Goal: Task Accomplishment & Management: Complete application form

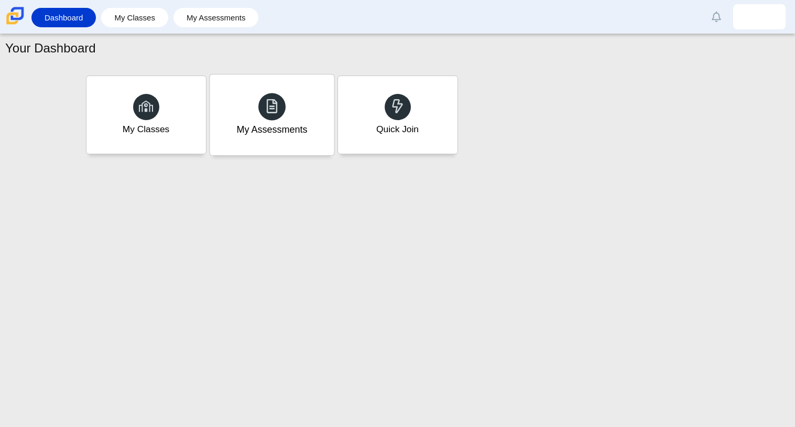
click at [278, 100] on icon at bounding box center [272, 106] width 15 height 15
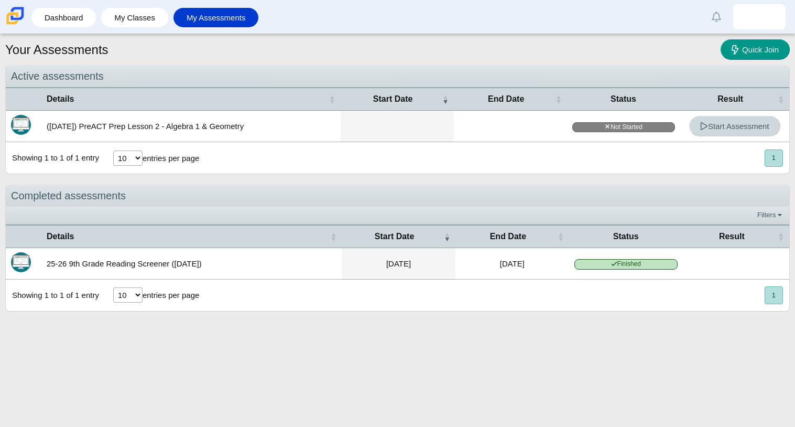
click at [758, 130] on link "Start Assessment" at bounding box center [734, 126] width 91 height 20
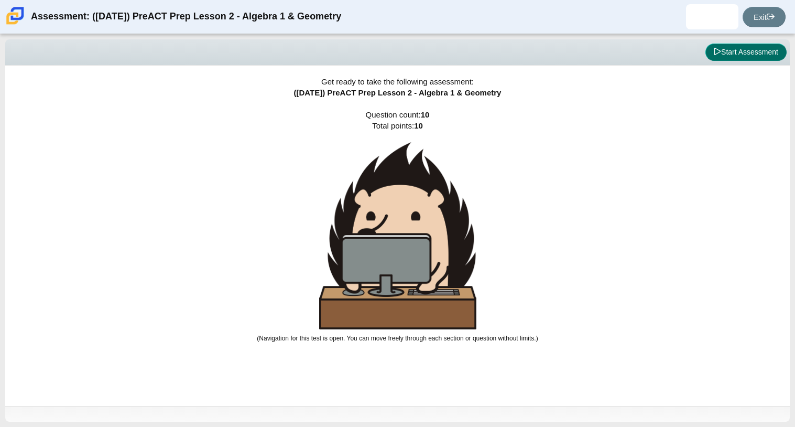
click at [781, 47] on button "Start Assessment" at bounding box center [745, 52] width 81 height 18
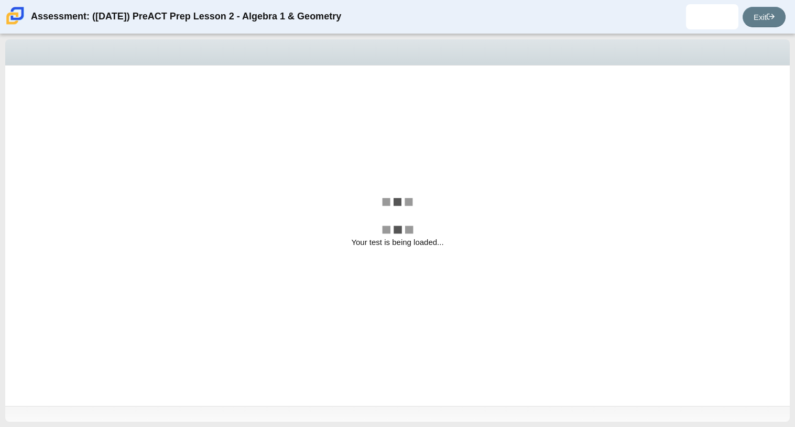
select select "bbf5d072-3e0b-44c4-9a12-6e7c9033f65b"
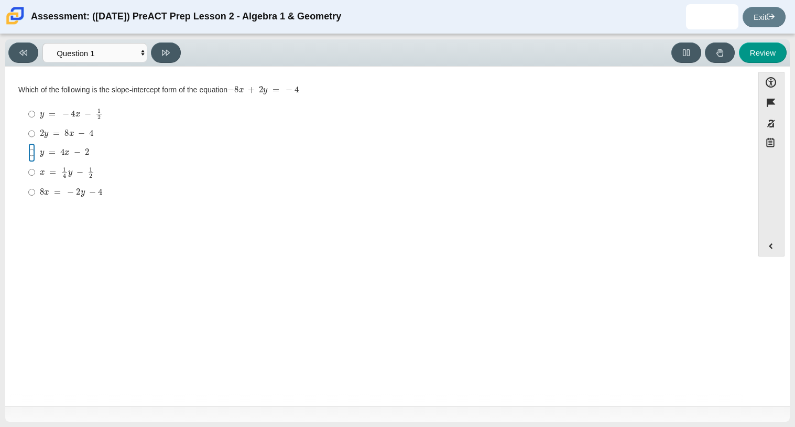
click at [33, 155] on input "y = 4 x − 2 y = 4 x − 2" at bounding box center [31, 152] width 7 height 19
radio input "true"
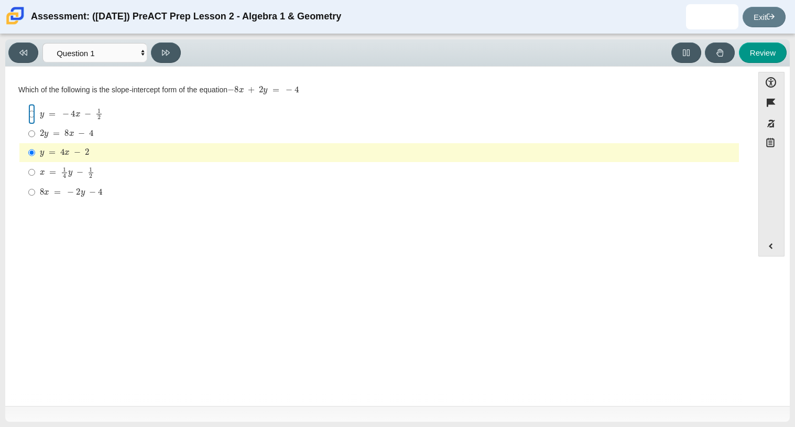
click at [28, 116] on input "y = − 4 x − 1 2 y = − 4 x − 1 2" at bounding box center [31, 114] width 7 height 20
radio input "true"
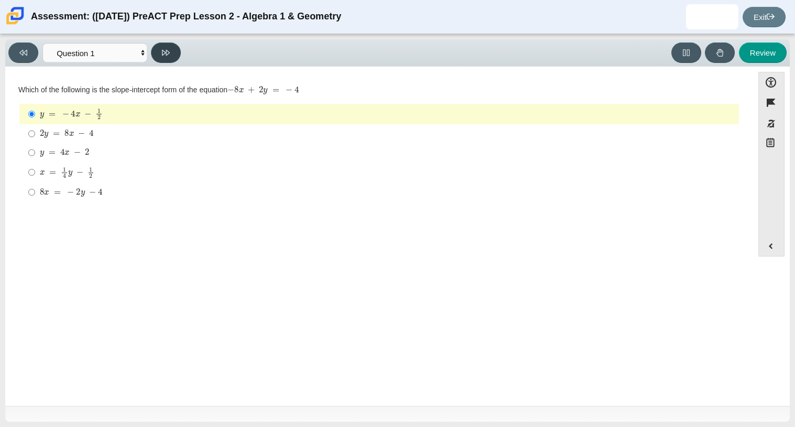
click at [166, 59] on button at bounding box center [166, 52] width 30 height 20
select select "ed62e223-81bd-4cbf-ab48-ab975844bd1f"
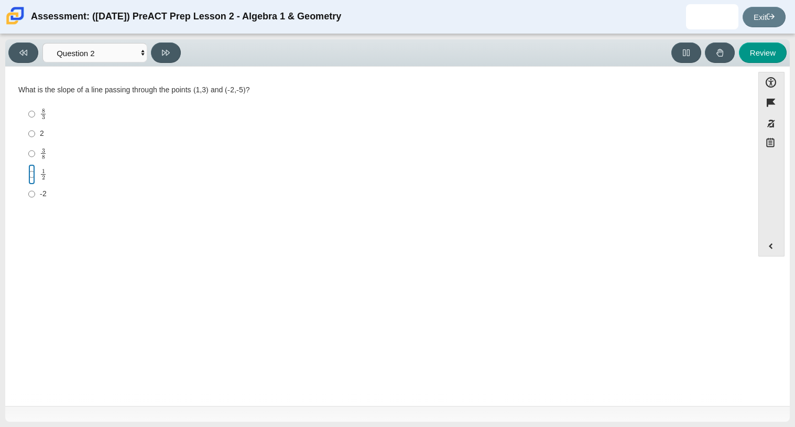
click at [32, 174] on input "1 2 1 half" at bounding box center [31, 174] width 7 height 20
radio input "true"
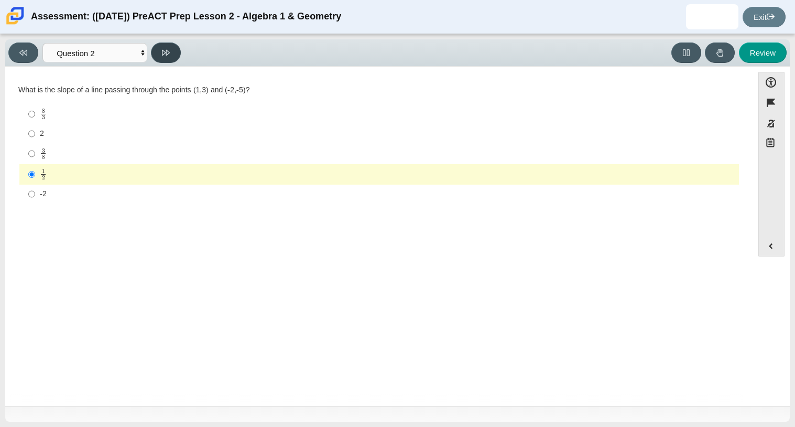
click at [165, 43] on button at bounding box center [166, 52] width 30 height 20
select select "97f4f5fa-a52e-4fed-af51-565bfcdf47cb"
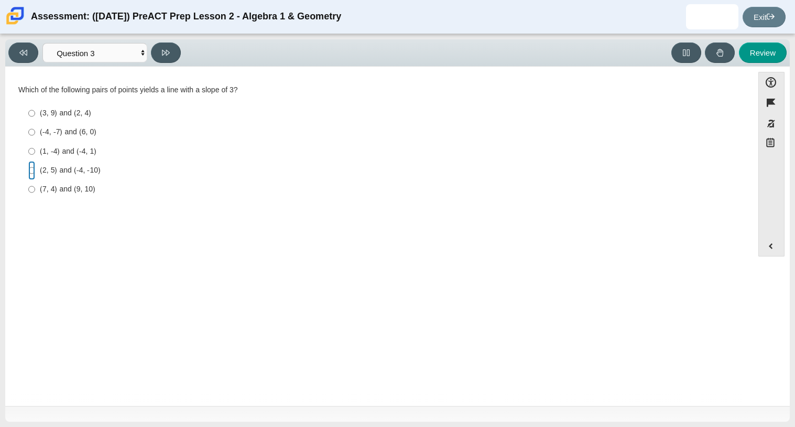
click at [31, 161] on input "(2, 5) and (-4, -10) (2, 5) and (-4, -10)" at bounding box center [31, 170] width 7 height 19
radio input "true"
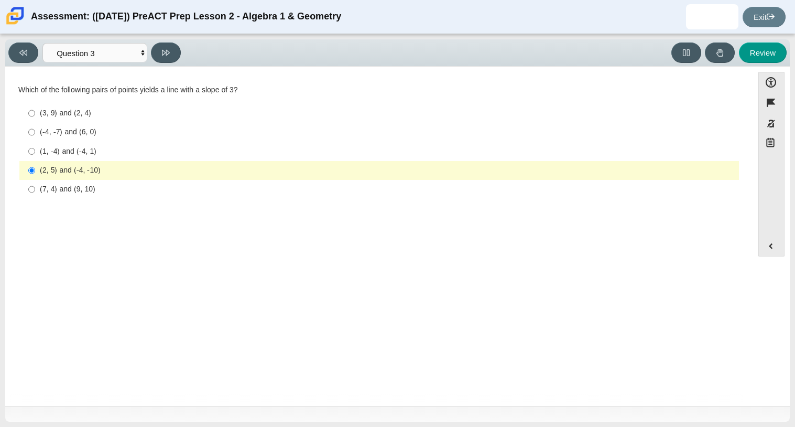
click at [54, 152] on div "(1, -4) and (-4, 1)" at bounding box center [387, 151] width 695 height 10
click at [35, 152] on input "(1, -4) and (-4, 1) (1, -4) and (-4, 1)" at bounding box center [31, 150] width 7 height 19
radio input "true"
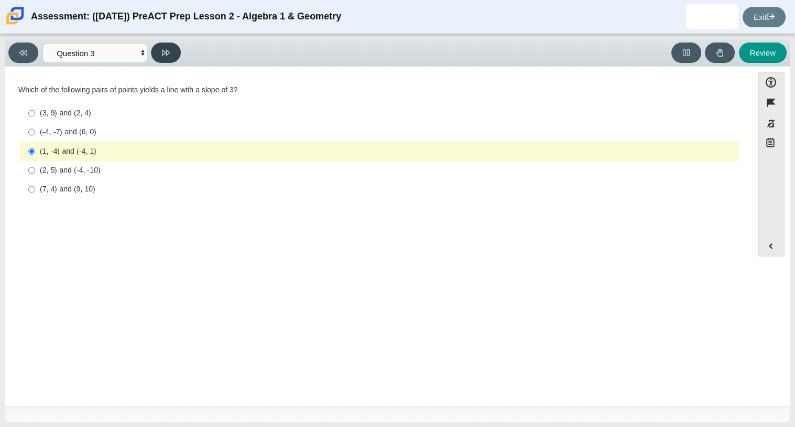
click at [171, 49] on button at bounding box center [166, 52] width 30 height 20
select select "89427bb7-e313-4f00-988f-8b8255897029"
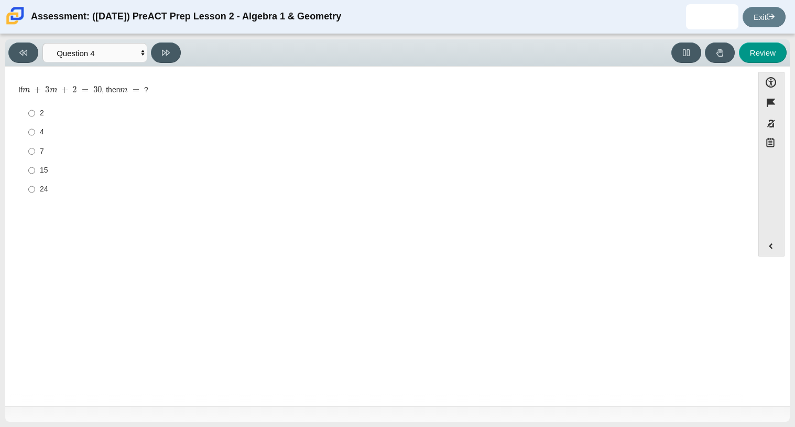
click at [38, 180] on label "24 24" at bounding box center [380, 189] width 718 height 19
click at [35, 180] on input "24 24" at bounding box center [31, 189] width 7 height 19
radio input "true"
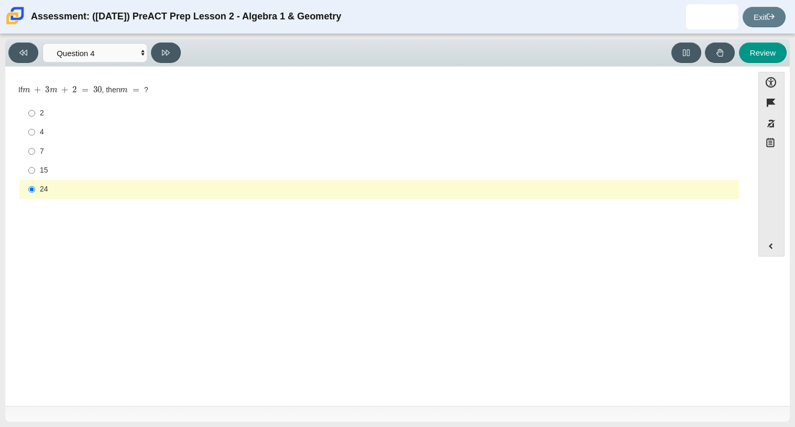
click at [35, 169] on label "15 15" at bounding box center [380, 170] width 718 height 19
click at [35, 169] on input "15 15" at bounding box center [31, 170] width 7 height 19
radio input "true"
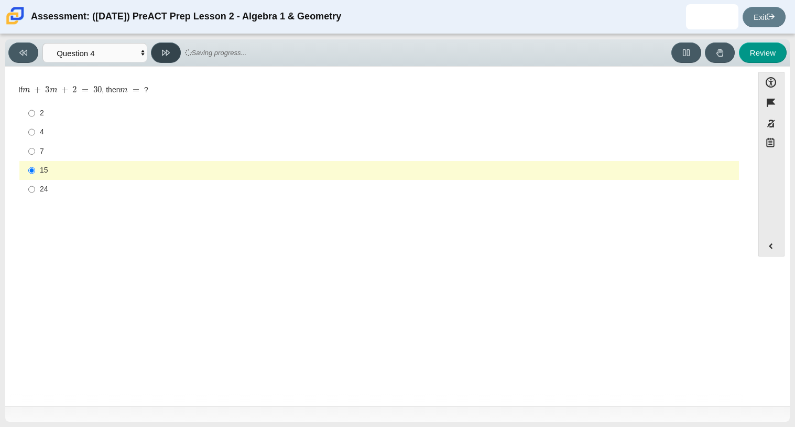
click at [163, 51] on icon at bounding box center [166, 53] width 8 height 6
select select "489dcffd-4e6a-49cf-a9d6-ad1d4a911a4e"
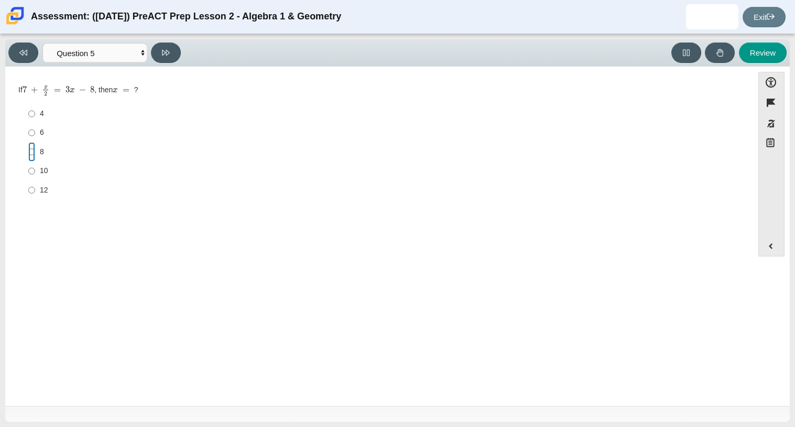
click at [33, 147] on input "8 8" at bounding box center [31, 151] width 7 height 19
radio input "true"
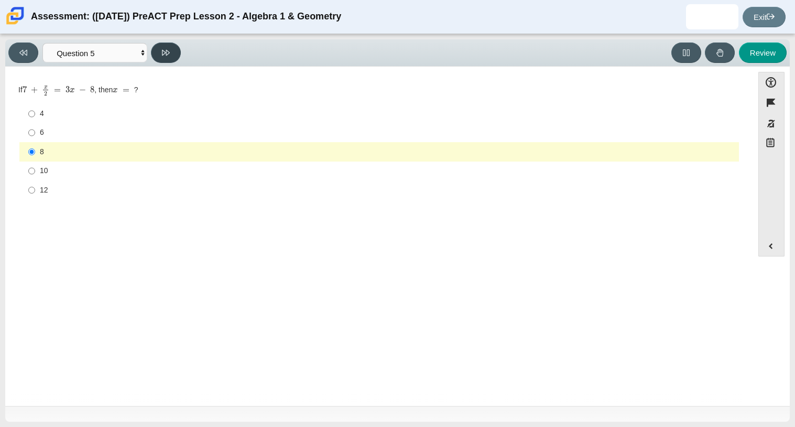
click at [174, 55] on button at bounding box center [166, 52] width 30 height 20
select select "210571de-36a6-4d8e-a361-ceff8ef801dc"
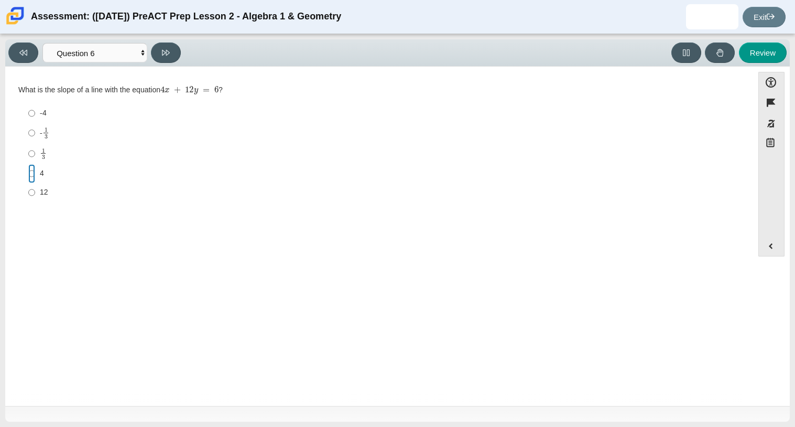
click at [31, 177] on input "4 4" at bounding box center [31, 173] width 7 height 19
radio input "true"
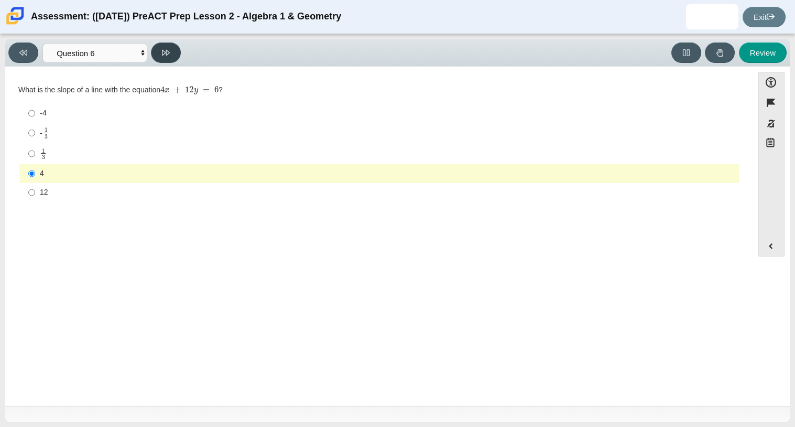
click at [174, 53] on button at bounding box center [166, 52] width 30 height 20
select select "ec95ace6-bebc-42b8-9428-40567494d4da"
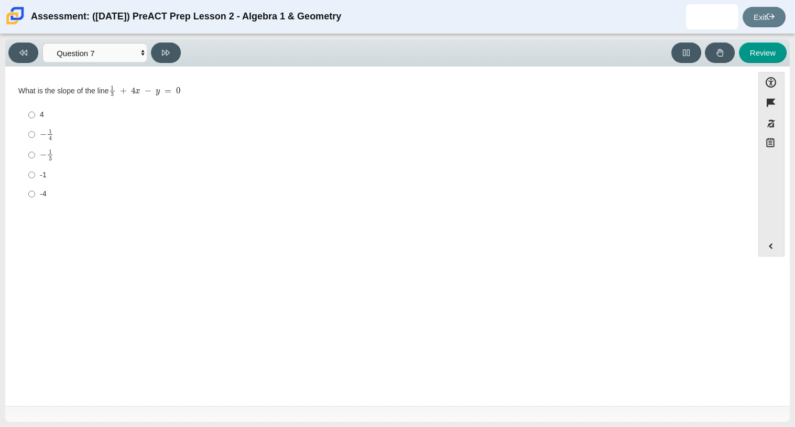
click at [35, 111] on label "4 4" at bounding box center [380, 114] width 718 height 19
click at [35, 111] on input "4 4" at bounding box center [31, 114] width 7 height 19
radio input "true"
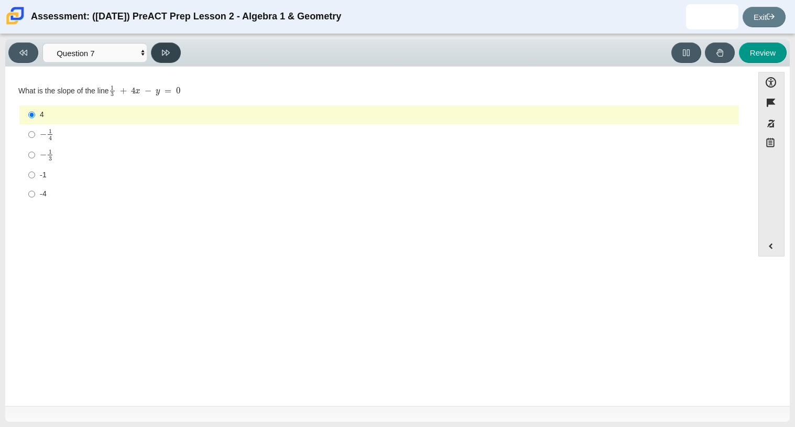
click at [156, 50] on button at bounding box center [166, 52] width 30 height 20
select select "ce81fe10-bf29-4b5e-8bd7-4f47f2fed4d8"
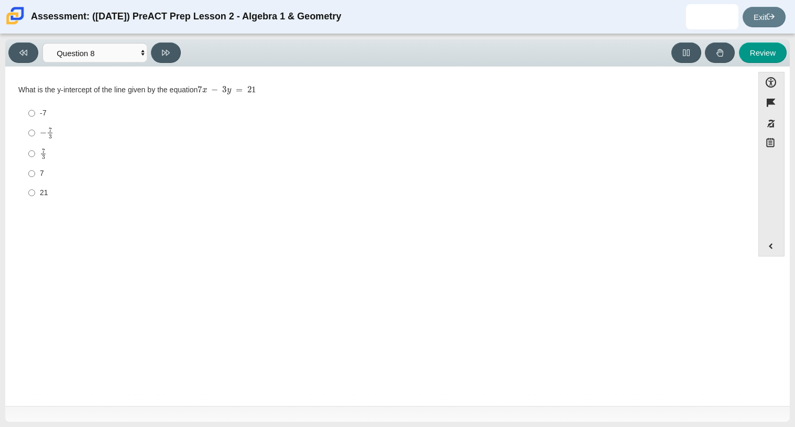
click at [72, 181] on label "7 7" at bounding box center [380, 173] width 718 height 19
click at [35, 181] on input "7 7" at bounding box center [31, 173] width 7 height 19
radio input "true"
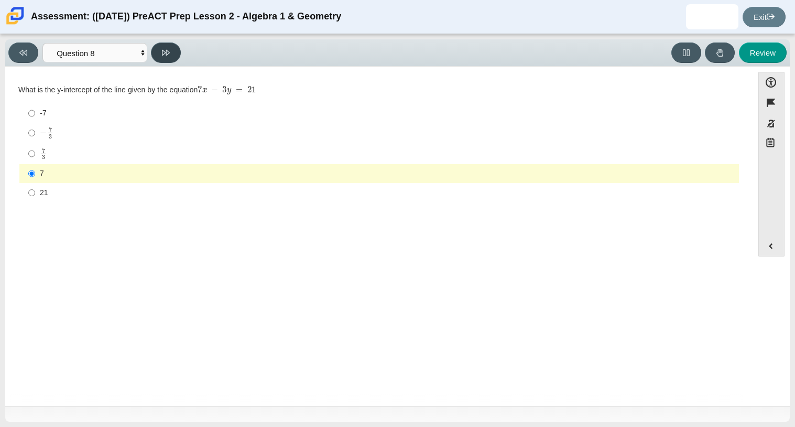
click at [172, 60] on button at bounding box center [166, 52] width 30 height 20
select select "14773eaf-2ca1-47ae-afe7-a624a56f34b3"
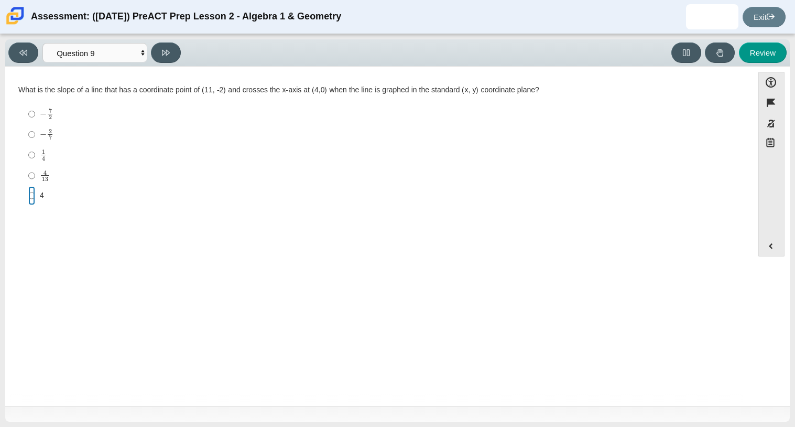
click at [30, 193] on input "4 4" at bounding box center [31, 195] width 7 height 19
radio input "true"
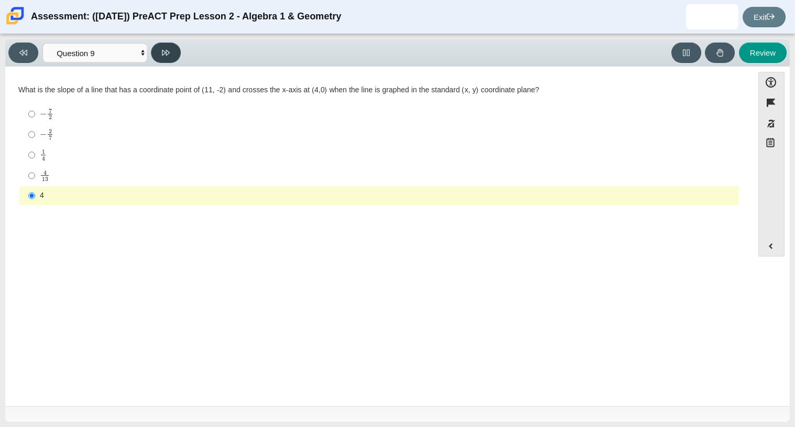
click at [168, 57] on button at bounding box center [166, 52] width 30 height 20
select select "96b71634-eacb-4f7e-8aef-411727d9bcba"
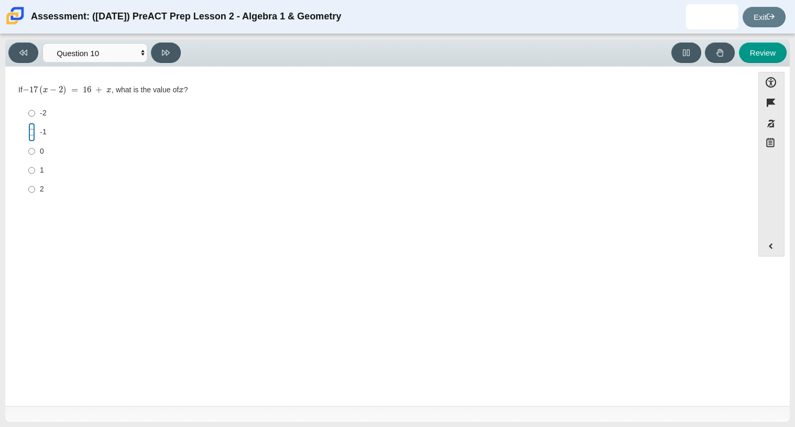
click at [34, 128] on input "-1 -1" at bounding box center [31, 132] width 7 height 19
radio input "true"
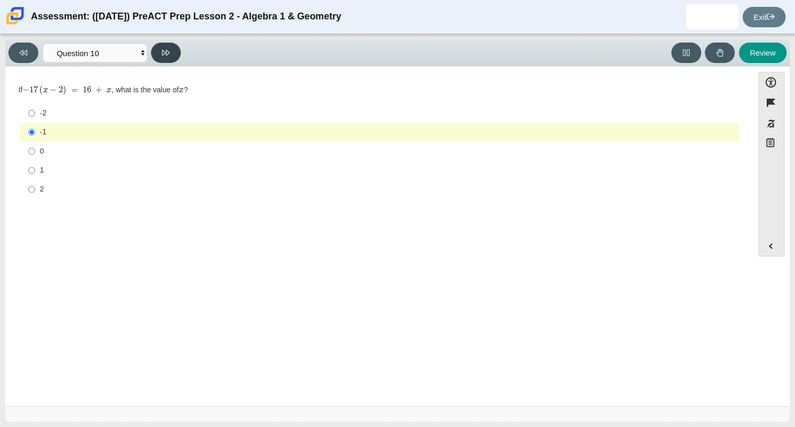
click at [165, 49] on icon at bounding box center [166, 53] width 8 height 8
select select "review"
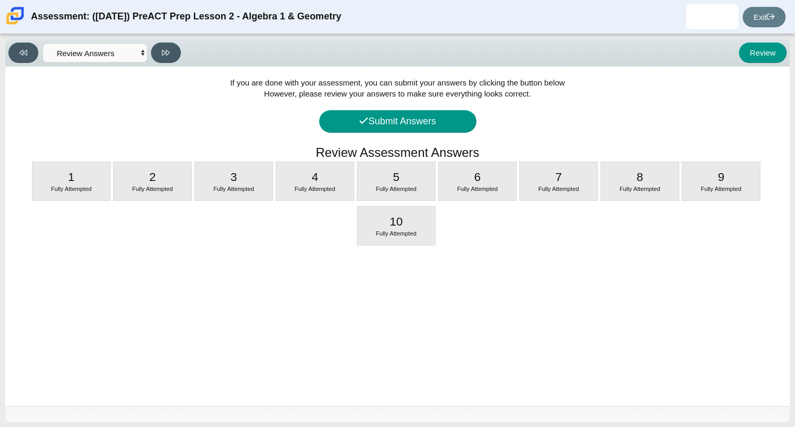
click at [396, 133] on div "If you are done with your assessment, you can submit your answers by clicking t…" at bounding box center [397, 236] width 784 height 339
click at [392, 119] on button "Submit Answers" at bounding box center [397, 121] width 157 height 23
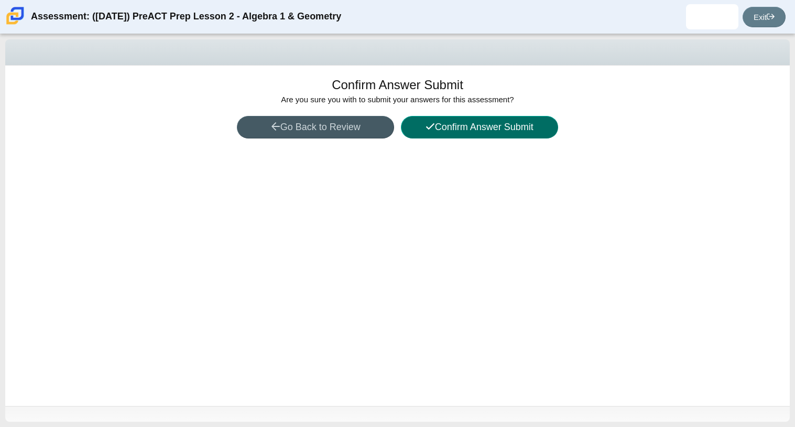
click at [447, 128] on button "Confirm Answer Submit" at bounding box center [479, 127] width 157 height 23
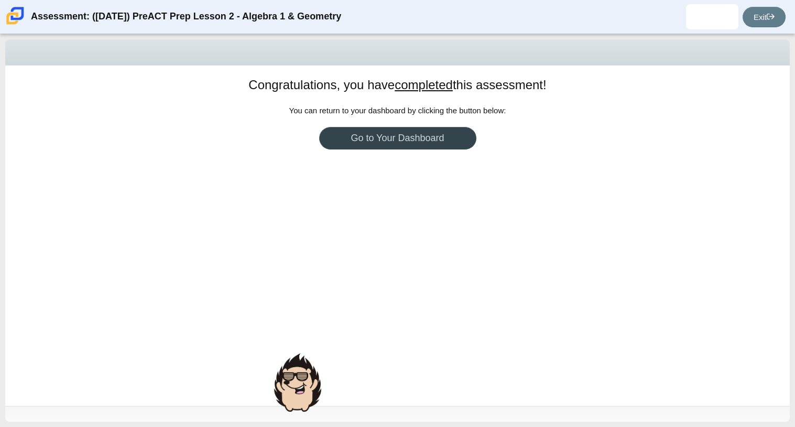
click at [443, 140] on link "Go to Your Dashboard" at bounding box center [397, 138] width 157 height 23
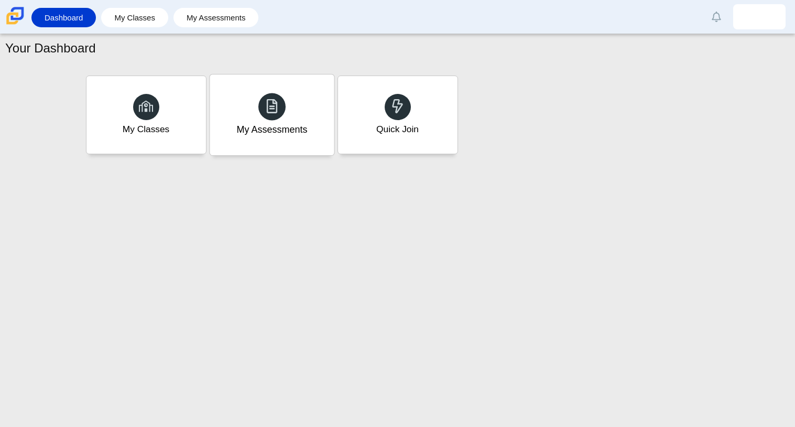
click at [292, 91] on div "My Assessments" at bounding box center [272, 114] width 124 height 81
